Goal: Find contact information: Find contact information

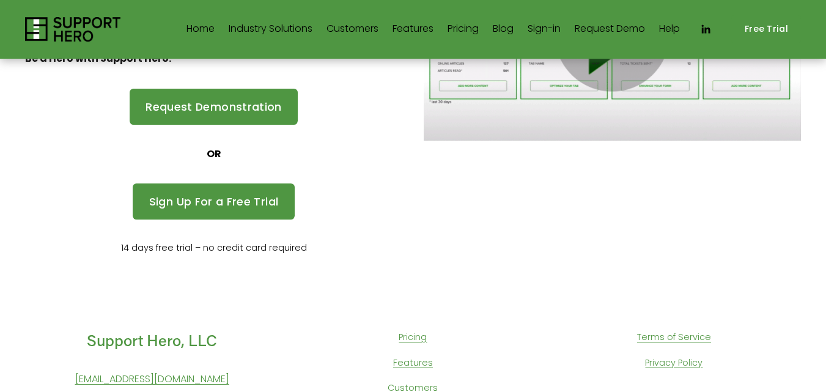
scroll to position [334, 0]
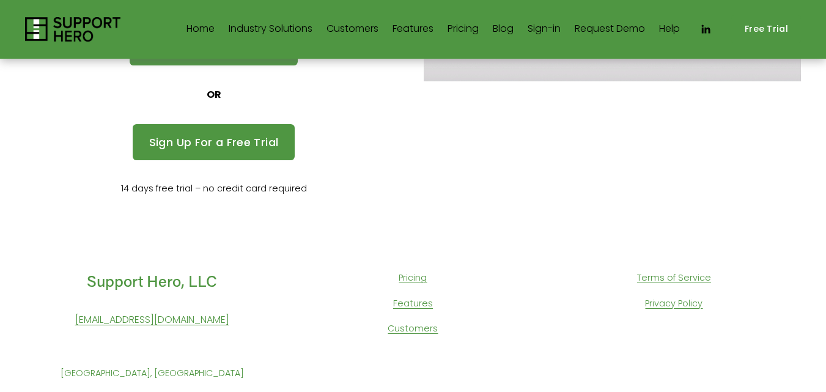
click at [666, 303] on link "Privacy Policy" at bounding box center [674, 304] width 58 height 16
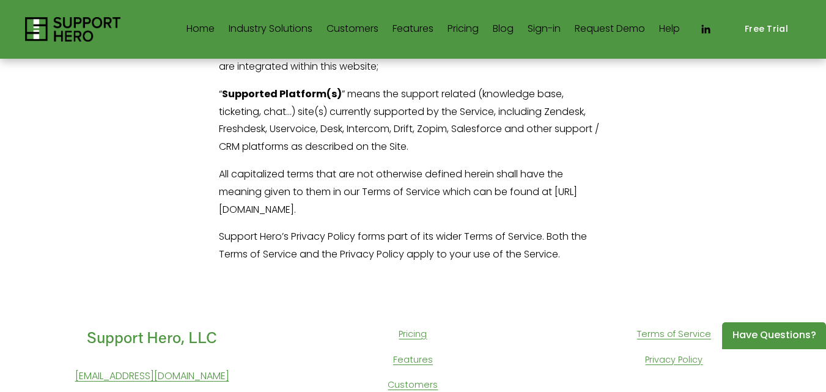
scroll to position [6009, 0]
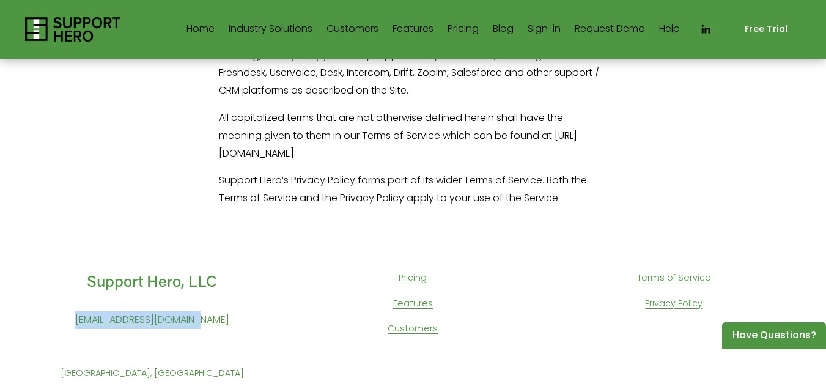
drag, startPoint x: 77, startPoint y: 321, endPoint x: 218, endPoint y: 321, distance: 141.3
click at [218, 321] on p "[EMAIL_ADDRESS][DOMAIN_NAME]" at bounding box center [152, 320] width 254 height 18
copy link "[EMAIL_ADDRESS][DOMAIN_NAME]"
